Goal: Find specific page/section: Find specific page/section

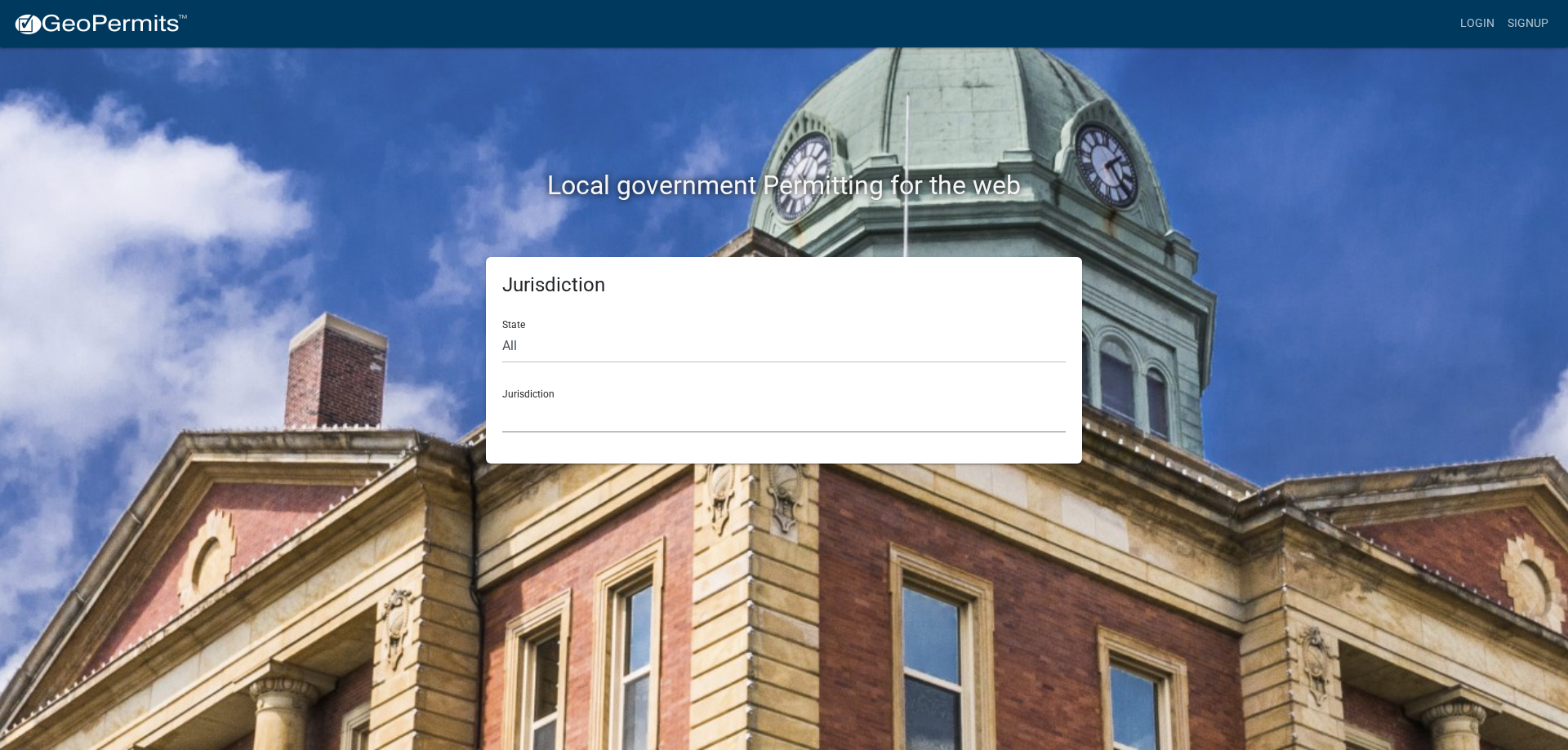
click at [527, 429] on select "[GEOGRAPHIC_DATA], [US_STATE] [GEOGRAPHIC_DATA], [US_STATE][PERSON_NAME][GEOGRA…" at bounding box center [784, 416] width 564 height 33
click at [531, 416] on select "[GEOGRAPHIC_DATA], [US_STATE] [GEOGRAPHIC_DATA], [US_STATE][PERSON_NAME][GEOGRA…" at bounding box center [784, 416] width 564 height 33
